Goal: Task Accomplishment & Management: Complete application form

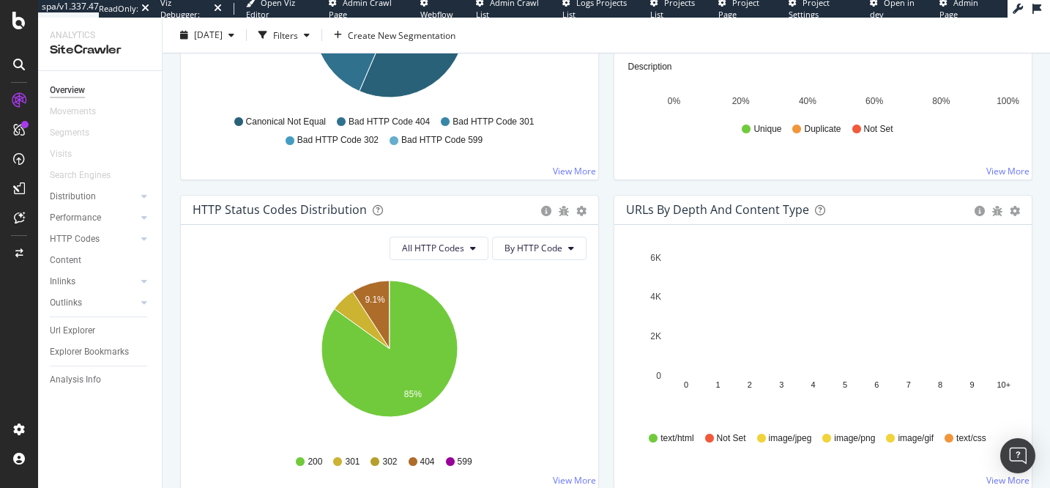
scroll to position [203, 0]
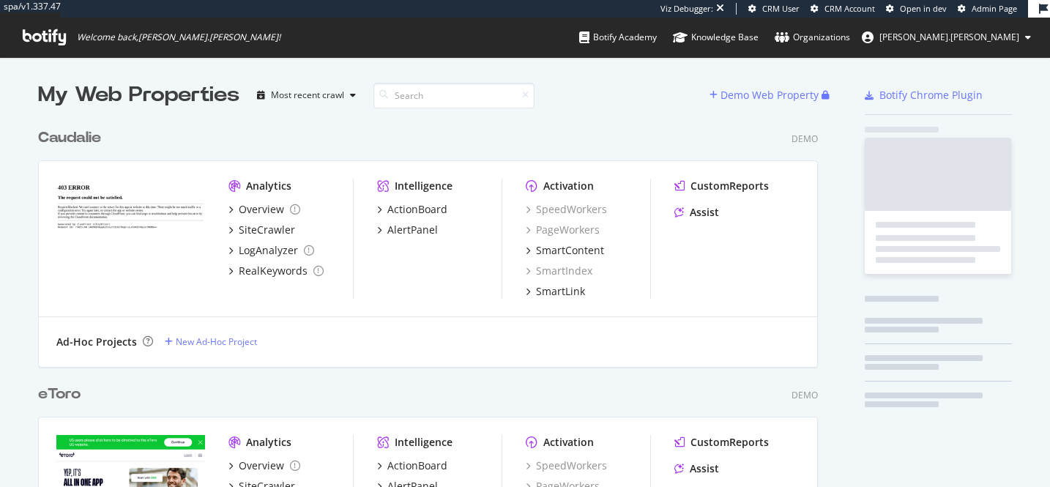
scroll to position [1794, 792]
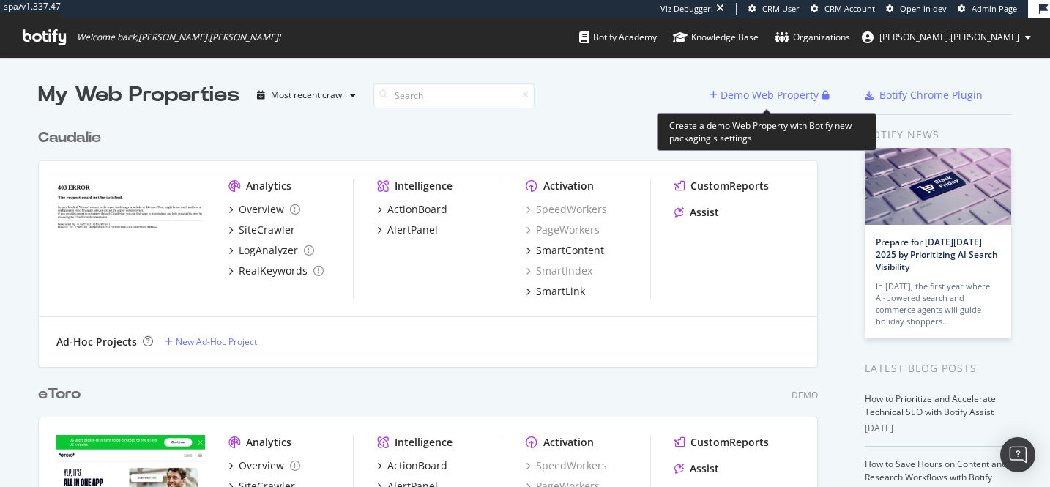
click at [772, 98] on div "Demo Web Property" at bounding box center [770, 95] width 98 height 15
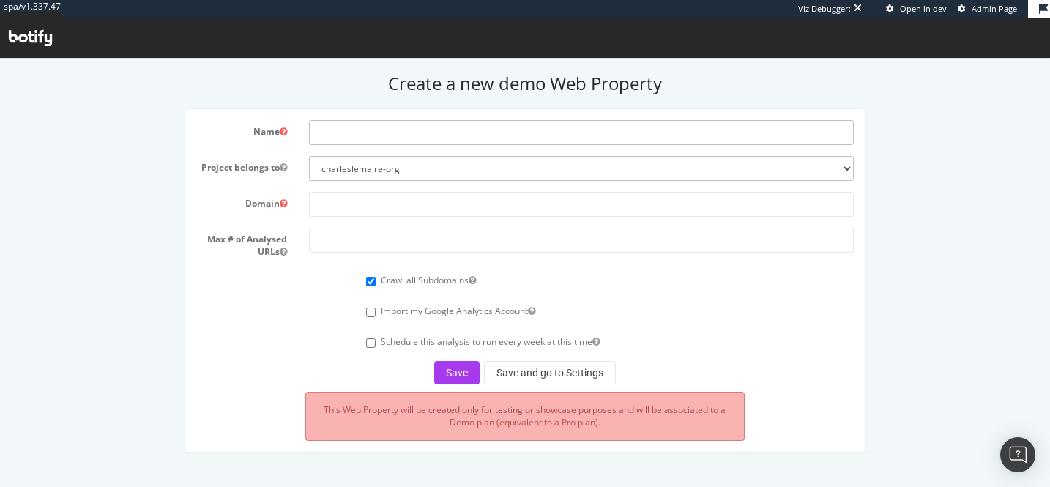
click at [527, 141] on input "text" at bounding box center [581, 132] width 545 height 25
type input "Gemmyo"
click at [494, 205] on input "text" at bounding box center [581, 204] width 545 height 25
paste input "/www.gemmyo.com"
click at [323, 209] on input "/www.gemmyo.com" at bounding box center [581, 204] width 545 height 25
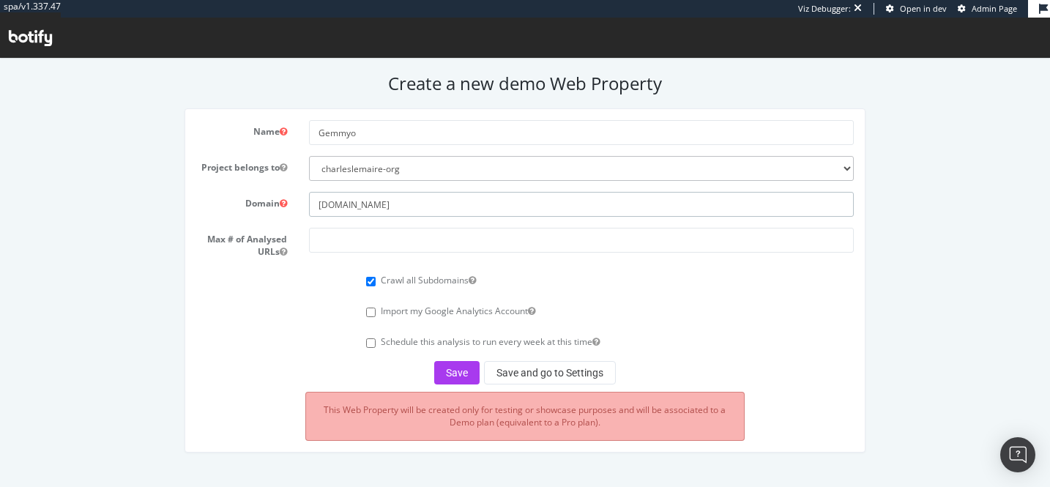
type input "www.gemmyo.com"
click at [359, 237] on input "number" at bounding box center [581, 240] width 545 height 25
type input "50000"
click at [454, 373] on button "Save" at bounding box center [456, 372] width 45 height 23
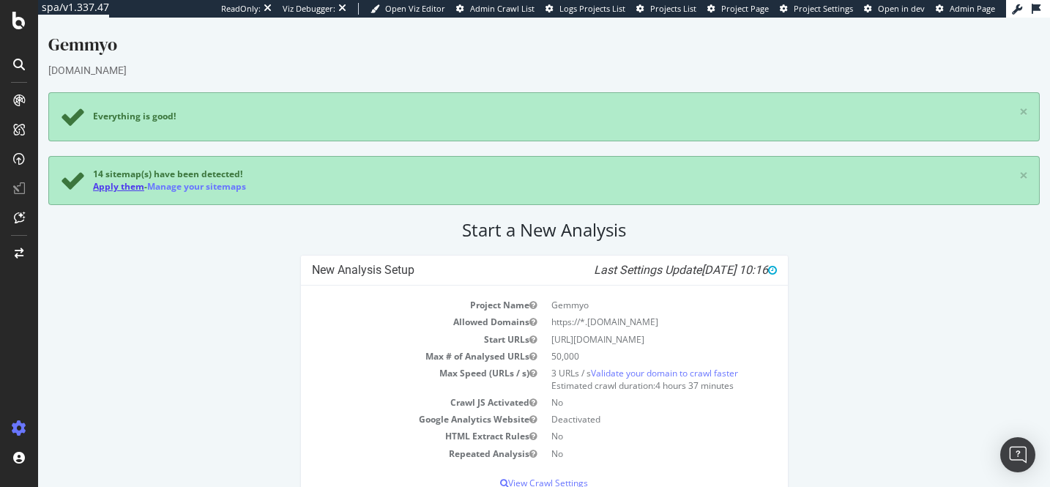
click at [119, 187] on link "Apply them" at bounding box center [118, 186] width 51 height 12
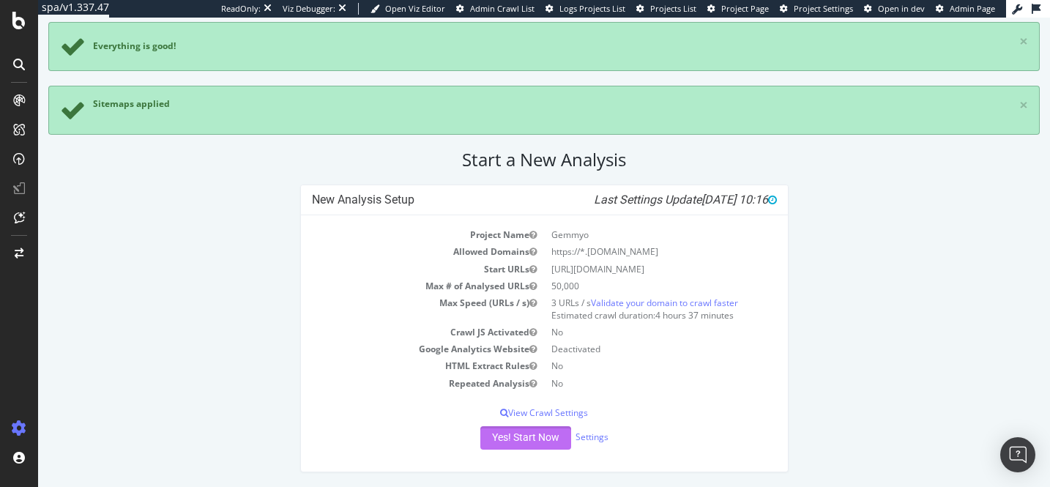
click at [501, 439] on button "Yes! Start Now" at bounding box center [525, 437] width 91 height 23
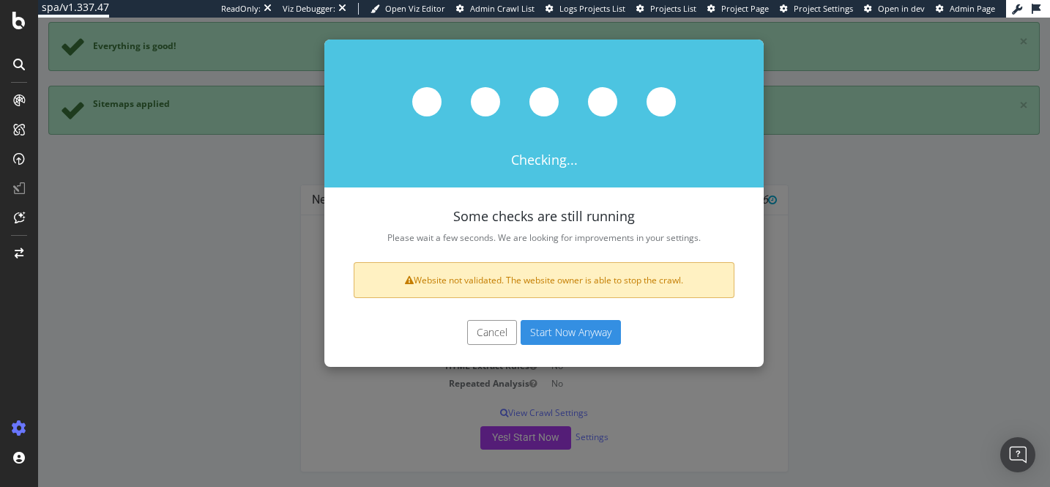
click at [596, 331] on button "Start Now Anyway" at bounding box center [571, 332] width 100 height 25
